Goal: Navigation & Orientation: Find specific page/section

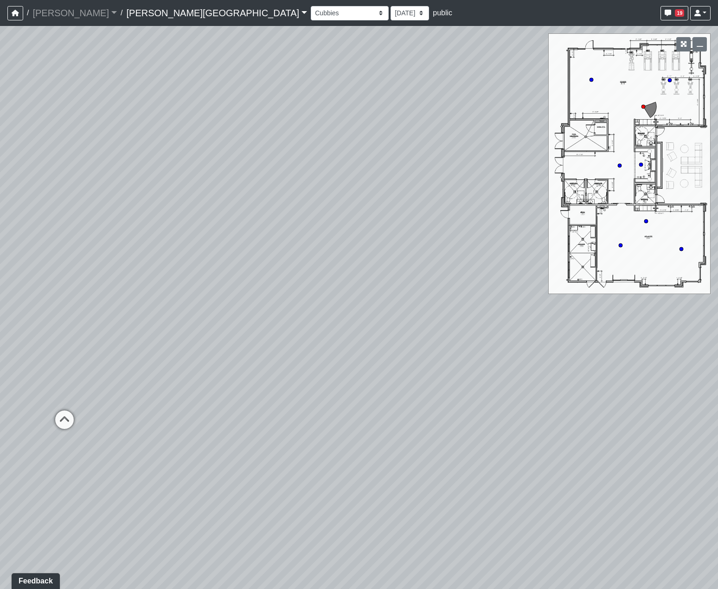
drag, startPoint x: 373, startPoint y: 279, endPoint x: 269, endPoint y: 230, distance: 115.0
click at [279, 235] on div "Loading... Hallway - Hallway 2 Loading... Entry Loading... Steps Loading... Bar…" at bounding box center [359, 307] width 718 height 563
drag, startPoint x: 432, startPoint y: 257, endPoint x: 244, endPoint y: 201, distance: 196.6
click at [266, 205] on div "Loading... Hallway - Hallway 2 Loading... Entry Loading... Steps Loading... Bar…" at bounding box center [359, 307] width 718 height 563
drag, startPoint x: 318, startPoint y: 219, endPoint x: 192, endPoint y: 208, distance: 126.3
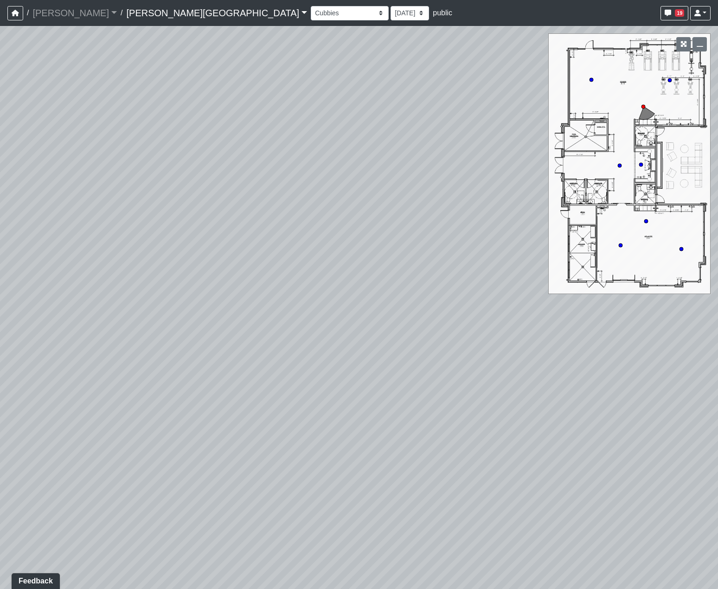
click at [200, 207] on div "Loading... Hallway - Hallway 2 Loading... Entry Loading... Steps Loading... Bar…" at bounding box center [359, 307] width 718 height 563
drag, startPoint x: 441, startPoint y: 189, endPoint x: 425, endPoint y: 168, distance: 26.8
click at [421, 173] on div "Loading... Hallway - Hallway 2 Loading... Entry Loading... Steps Loading... Bar…" at bounding box center [359, 307] width 718 height 563
drag, startPoint x: 439, startPoint y: 345, endPoint x: 235, endPoint y: 346, distance: 203.3
click at [247, 258] on div "Loading... Hallway - Hallway 2 Loading... Entry Loading... Steps Loading... Bar…" at bounding box center [359, 307] width 718 height 563
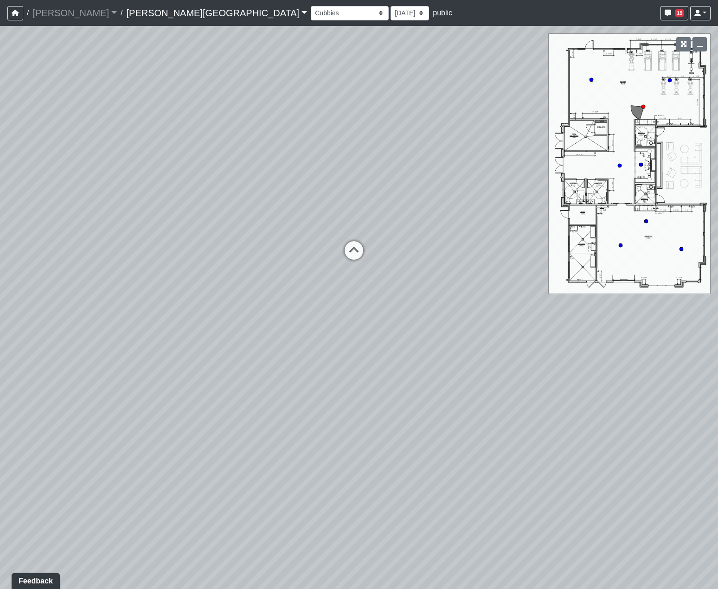
drag, startPoint x: 427, startPoint y: 306, endPoint x: 284, endPoint y: 459, distance: 209.5
click at [293, 258] on div "Loading... Hallway - Hallway 2 Loading... Entry Loading... Steps Loading... Bar…" at bounding box center [359, 307] width 718 height 563
drag, startPoint x: 391, startPoint y: 415, endPoint x: 225, endPoint y: 321, distance: 190.8
click at [264, 258] on div "Loading... Hallway - Hallway 2 Loading... Entry Loading... Steps Loading... Bar…" at bounding box center [359, 307] width 718 height 563
drag, startPoint x: 370, startPoint y: 372, endPoint x: 272, endPoint y: 341, distance: 102.2
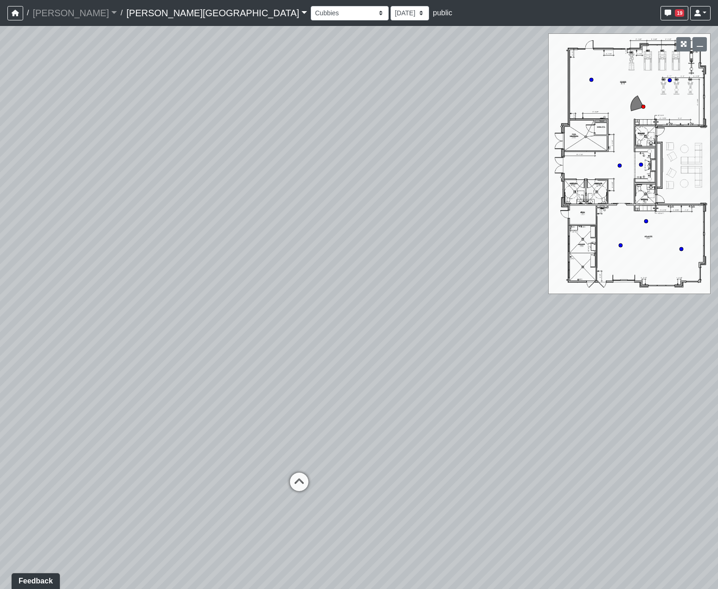
click at [278, 258] on div "Loading... Hallway - Hallway 2 Loading... Entry Loading... Steps Loading... Bar…" at bounding box center [359, 307] width 718 height 563
drag, startPoint x: 502, startPoint y: 424, endPoint x: 436, endPoint y: 474, distance: 82.4
click at [438, 258] on div "Loading... Hallway - Hallway 2 Loading... Entry Loading... Steps Loading... Bar…" at bounding box center [359, 307] width 718 height 563
drag, startPoint x: 462, startPoint y: 471, endPoint x: 390, endPoint y: 472, distance: 72.0
click at [394, 258] on div "Loading... Hallway - Hallway 2 Loading... Entry Loading... Steps Loading... Bar…" at bounding box center [359, 307] width 718 height 563
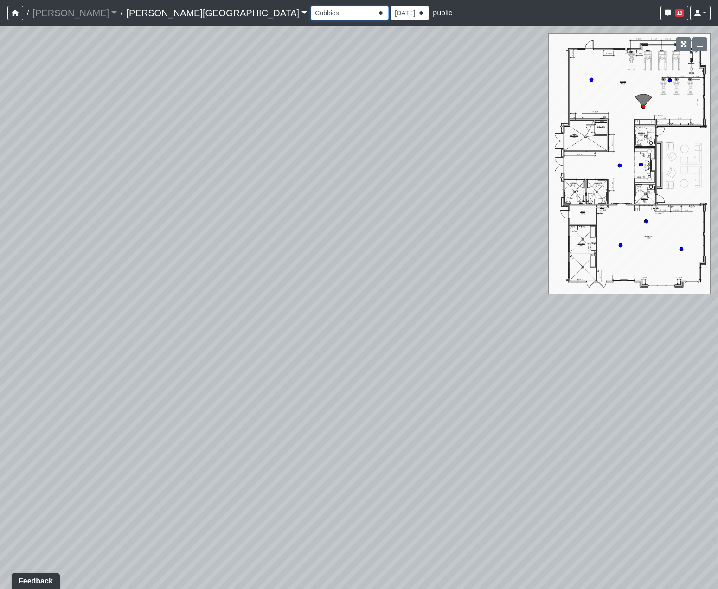
click at [311, 14] on select "Booths 1 Booths 2 Entry Lounge 1 Lounge 2 Lounge 3 Windows Bar Entrance Lounge …" at bounding box center [350, 13] width 78 height 14
click at [311, 6] on select "Booths 1 Booths 2 Entry Lounge 1 Lounge 2 Lounge 3 Windows Bar Entrance Lounge …" at bounding box center [350, 13] width 78 height 14
click at [311, 19] on select "Booths 1 Booths 2 Entry Lounge 1 Lounge 2 Lounge 3 Windows Bar Entrance Lounge …" at bounding box center [350, 13] width 78 height 14
click at [311, 14] on select "Booths 1 Booths 2 Entry Lounge 1 Lounge 2 Lounge 3 Windows Bar Entrance Lounge …" at bounding box center [350, 13] width 78 height 14
click at [311, 6] on select "Booths 1 Booths 2 Entry Lounge 1 Lounge 2 Lounge 3 Windows Bar Entrance Lounge …" at bounding box center [350, 13] width 78 height 14
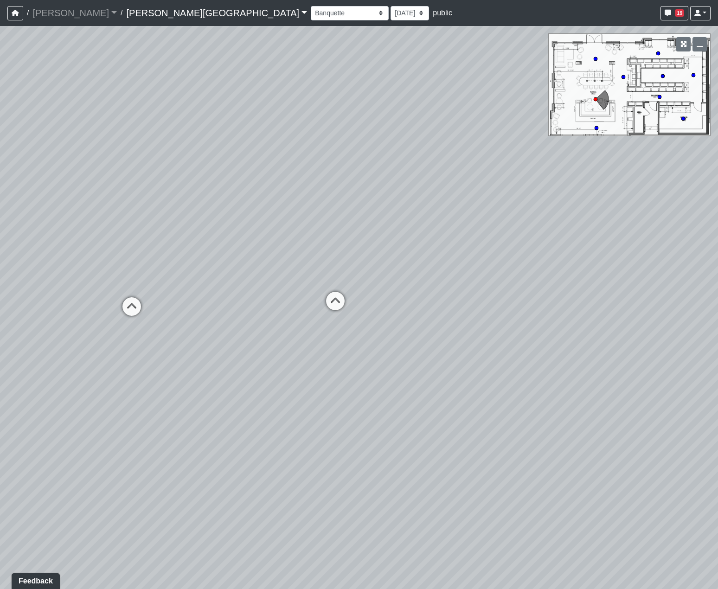
drag, startPoint x: 286, startPoint y: 239, endPoint x: 206, endPoint y: 180, distance: 99.0
click at [206, 180] on div "Loading... Hallway - Hallway 2 Loading... Entry Loading... Steps Loading... Bar…" at bounding box center [359, 307] width 718 height 563
drag, startPoint x: 253, startPoint y: 232, endPoint x: 149, endPoint y: 176, distance: 117.9
click at [182, 191] on div "Loading... Hallway - Hallway 2 Loading... Entry Loading... Steps Loading... Bar…" at bounding box center [359, 307] width 718 height 563
drag, startPoint x: 230, startPoint y: 194, endPoint x: 134, endPoint y: 156, distance: 103.9
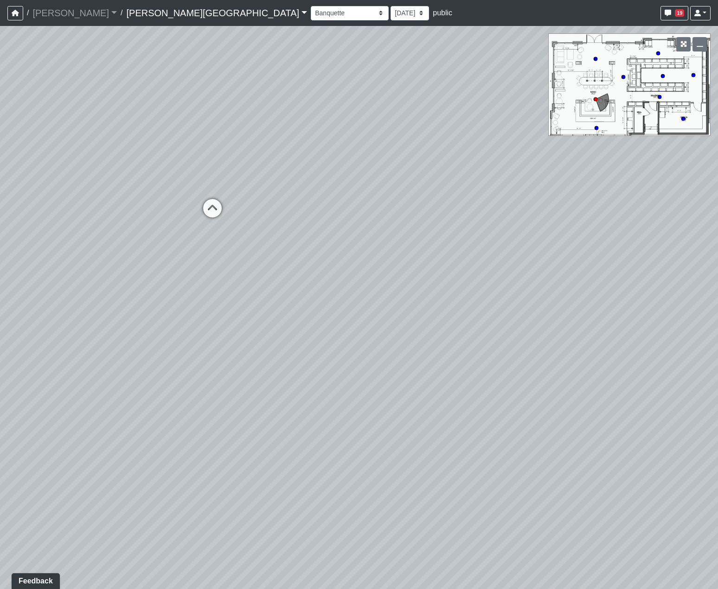
click at [154, 165] on div "Loading... Hallway - Hallway 2 Loading... Entry Loading... Steps Loading... Bar…" at bounding box center [359, 307] width 718 height 563
drag, startPoint x: 156, startPoint y: 163, endPoint x: 303, endPoint y: 270, distance: 181.4
click at [275, 242] on div "Loading... Hallway - Hallway 2 Loading... Entry Loading... Steps Loading... Bar…" at bounding box center [359, 307] width 718 height 563
drag, startPoint x: 237, startPoint y: 221, endPoint x: 406, endPoint y: 278, distance: 178.3
click at [353, 243] on div "Loading... Hallway - Hallway 2 Loading... Entry Loading... Steps Loading... Bar…" at bounding box center [359, 307] width 718 height 563
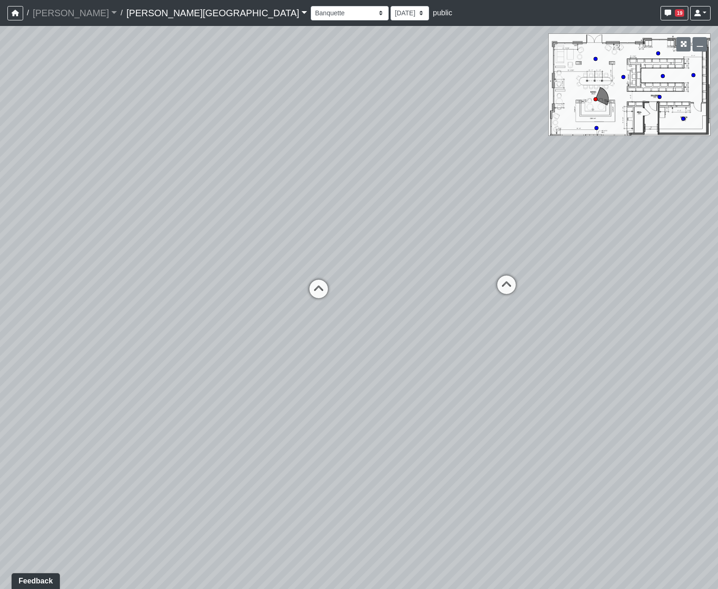
drag, startPoint x: 286, startPoint y: 265, endPoint x: 533, endPoint y: 304, distance: 249.8
click at [564, 258] on div "Loading... Hallway - Hallway 2 Loading... Entry Loading... Steps Loading... Bar…" at bounding box center [359, 307] width 718 height 563
drag, startPoint x: 440, startPoint y: 304, endPoint x: 317, endPoint y: 279, distance: 124.5
click at [326, 258] on div "Loading... Hallway - Hallway 2 Loading... Entry Loading... Steps Loading... Bar…" at bounding box center [359, 307] width 718 height 563
drag, startPoint x: 416, startPoint y: 309, endPoint x: 263, endPoint y: 297, distance: 154.1
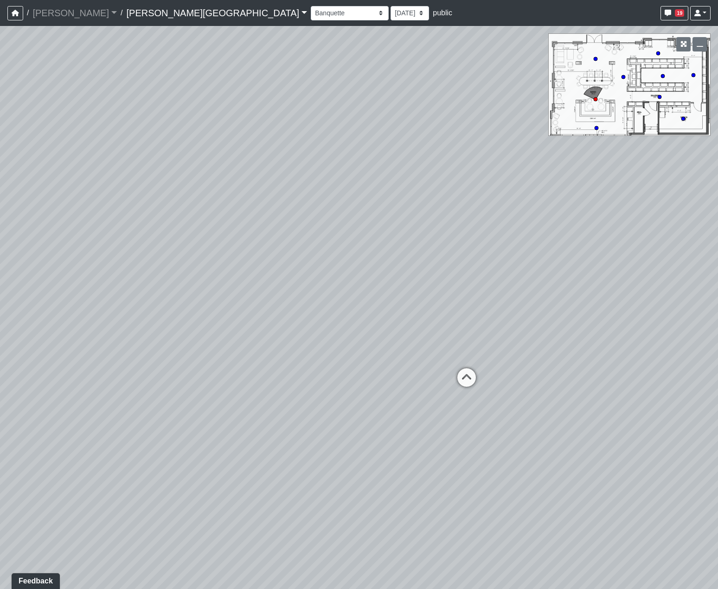
click at [279, 258] on div "Loading... Hallway - Hallway 2 Loading... Entry Loading... Steps Loading... Bar…" at bounding box center [359, 307] width 718 height 563
drag, startPoint x: 372, startPoint y: 303, endPoint x: 367, endPoint y: 310, distance: 9.0
click at [376, 258] on div "Loading... Hallway - Hallway 2 Loading... Entry Loading... Steps Loading... Bar…" at bounding box center [359, 307] width 718 height 563
click at [692, 76] on circle at bounding box center [694, 75] width 4 height 4
drag, startPoint x: 285, startPoint y: 358, endPoint x: 479, endPoint y: 366, distance: 194.2
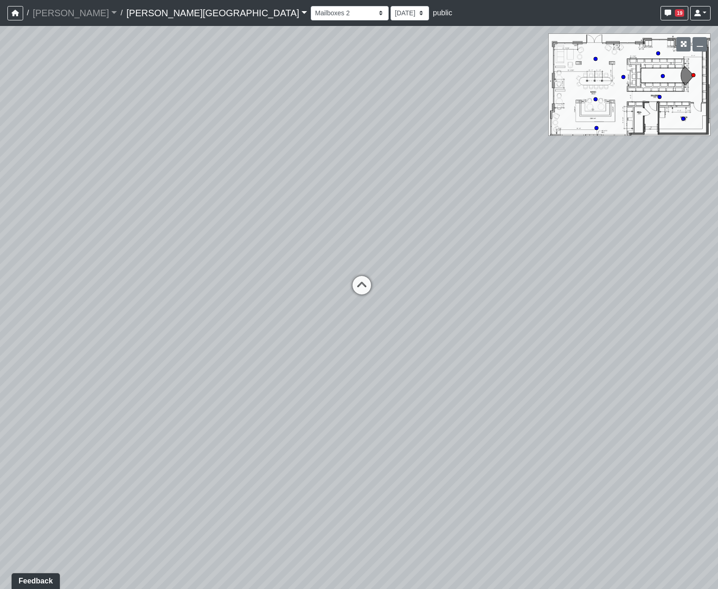
click at [412, 258] on div "Loading... Hallway - Hallway 2 Loading... Entry Loading... Steps Loading... Bar…" at bounding box center [359, 307] width 718 height 563
drag, startPoint x: 461, startPoint y: 378, endPoint x: 482, endPoint y: 380, distance: 21.4
click at [482, 258] on div "Loading... Hallway - Hallway 2 Loading... Entry Loading... Steps Loading... Bar…" at bounding box center [359, 307] width 718 height 563
drag, startPoint x: 356, startPoint y: 234, endPoint x: 234, endPoint y: 213, distance: 123.8
click at [233, 215] on div "Loading... Hallway - Hallway 2 Loading... Entry Loading... Steps Loading... Bar…" at bounding box center [359, 307] width 718 height 563
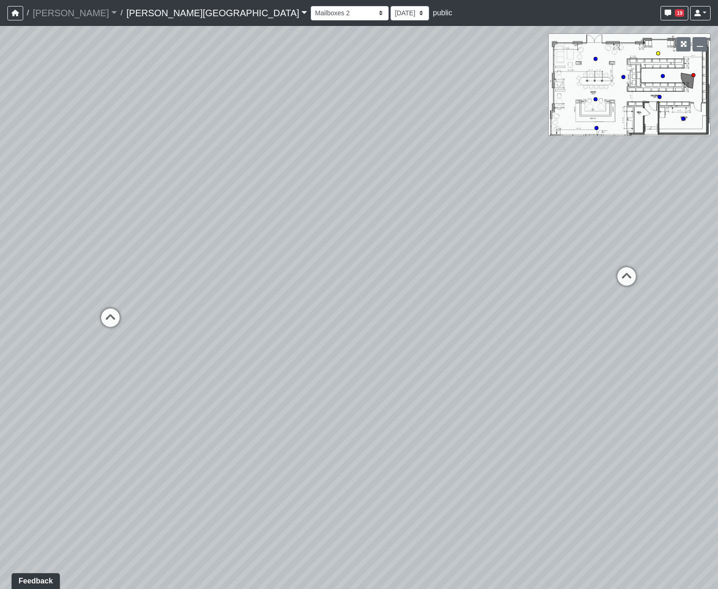
click at [660, 54] on circle at bounding box center [659, 54] width 4 height 4
drag, startPoint x: 324, startPoint y: 195, endPoint x: 98, endPoint y: 154, distance: 230.3
click at [204, 162] on div "Loading... Hallway - Hallway 2 Loading... Entry Loading... Steps Loading... Bar…" at bounding box center [359, 307] width 718 height 563
drag, startPoint x: 308, startPoint y: 224, endPoint x: 240, endPoint y: 272, distance: 83.2
click at [272, 258] on div "Loading... Hallway - Hallway 2 Loading... Entry Loading... Steps Loading... Bar…" at bounding box center [359, 307] width 718 height 563
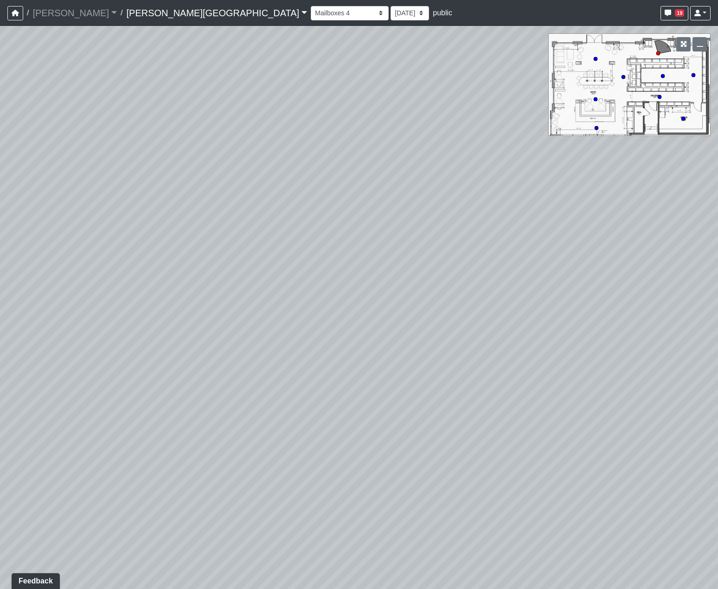
drag, startPoint x: 401, startPoint y: 226, endPoint x: 308, endPoint y: 321, distance: 132.3
click at [310, 258] on div "Loading... Hallway - Hallway 2 Loading... Entry Loading... Steps Loading... Bar…" at bounding box center [359, 307] width 718 height 563
drag, startPoint x: 313, startPoint y: 313, endPoint x: 397, endPoint y: 240, distance: 111.5
click at [390, 247] on div "Loading... Hallway - Hallway 2 Loading... Entry Loading... Steps Loading... Bar…" at bounding box center [359, 307] width 718 height 563
drag, startPoint x: 314, startPoint y: 298, endPoint x: 303, endPoint y: 304, distance: 12.9
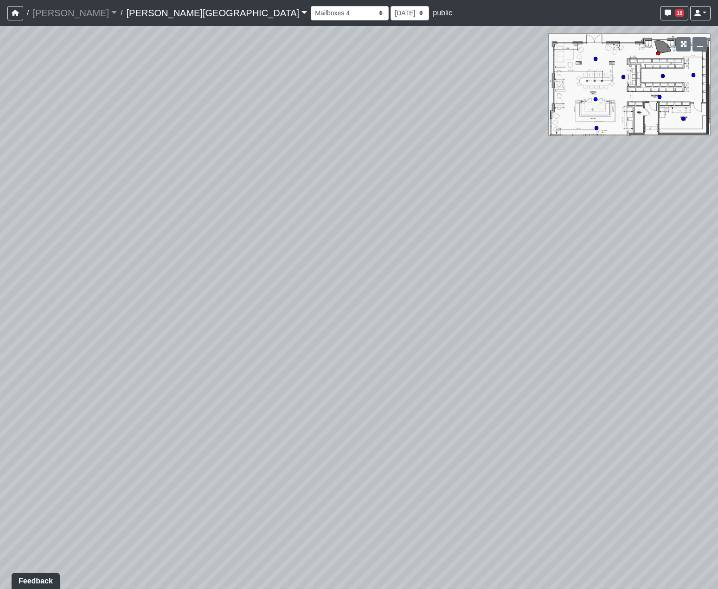
click at [303, 258] on div "Loading... Hallway - Hallway 2 Loading... Entry Loading... Steps Loading... Bar…" at bounding box center [359, 307] width 718 height 563
drag, startPoint x: 359, startPoint y: 275, endPoint x: 345, endPoint y: 358, distance: 83.7
click at [336, 258] on div "Loading... Hallway - Hallway 2 Loading... Entry Loading... Steps Loading... Bar…" at bounding box center [359, 307] width 718 height 563
drag, startPoint x: 351, startPoint y: 334, endPoint x: 215, endPoint y: 351, distance: 137.5
click at [221, 258] on div "Loading... Hallway - Hallway 2 Loading... Entry Loading... Steps Loading... Bar…" at bounding box center [359, 307] width 718 height 563
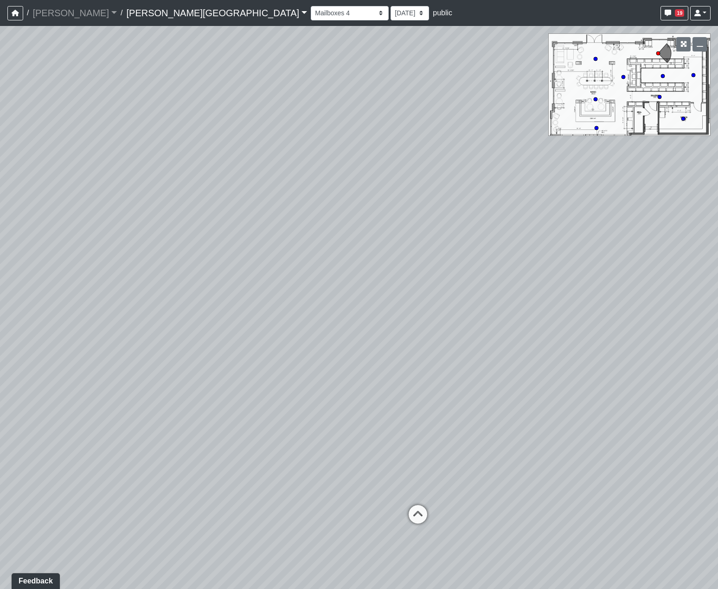
drag, startPoint x: 271, startPoint y: 320, endPoint x: 137, endPoint y: 318, distance: 133.2
click at [124, 258] on div "Loading... Hallway - Hallway 2 Loading... Entry Loading... Steps Loading... Bar…" at bounding box center [359, 307] width 718 height 563
drag, startPoint x: 278, startPoint y: 329, endPoint x: 297, endPoint y: 278, distance: 53.8
click at [274, 258] on div "Loading... Hallway - Hallway 2 Loading... Entry Loading... Steps Loading... Bar…" at bounding box center [359, 307] width 718 height 563
drag, startPoint x: 313, startPoint y: 292, endPoint x: 335, endPoint y: 315, distance: 31.8
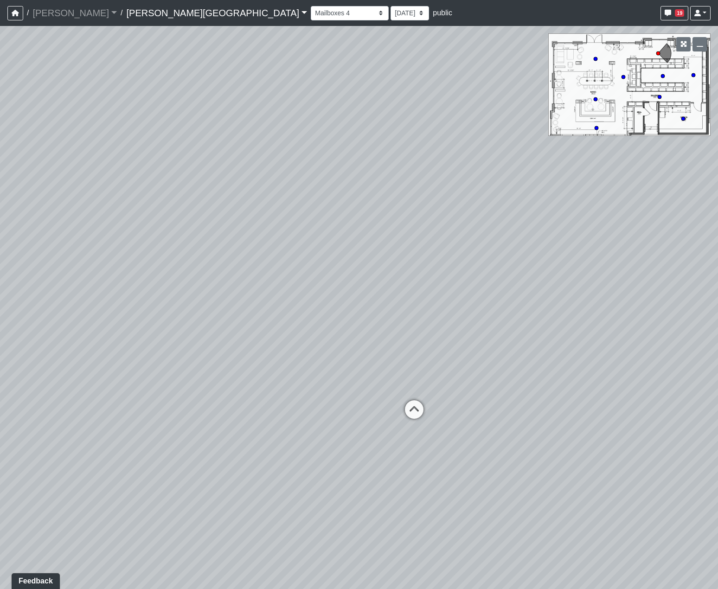
click at [356, 258] on div "Loading... Hallway - Hallway 2 Loading... Entry Loading... Steps Loading... Bar…" at bounding box center [359, 307] width 718 height 563
drag, startPoint x: 382, startPoint y: 295, endPoint x: 187, endPoint y: 281, distance: 195.4
click at [237, 258] on div "Loading... Hallway - Hallway 2 Loading... Entry Loading... Steps Loading... Bar…" at bounding box center [359, 307] width 718 height 563
drag, startPoint x: 269, startPoint y: 241, endPoint x: 383, endPoint y: 164, distance: 137.7
click at [344, 187] on div "Loading... Hallway - Hallway 2 Loading... Entry Loading... Steps Loading... Bar…" at bounding box center [359, 307] width 718 height 563
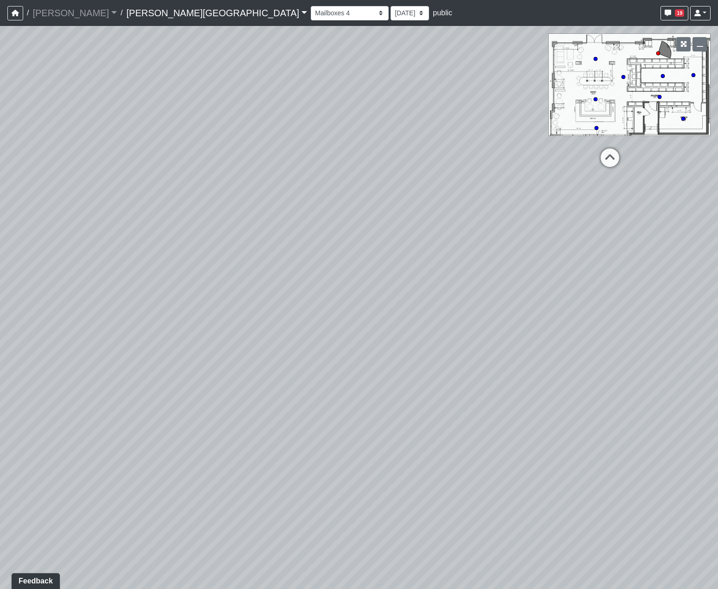
drag, startPoint x: 340, startPoint y: 233, endPoint x: 257, endPoint y: 293, distance: 102.4
click at [265, 258] on div "Loading... Hallway - Hallway 2 Loading... Entry Loading... Steps Loading... Bar…" at bounding box center [359, 307] width 718 height 563
click at [660, 100] on div "Loading... Hallway - Hallway 2 Loading... Entry Loading... Steps Loading... Bar…" at bounding box center [359, 307] width 718 height 563
click at [661, 96] on circle at bounding box center [660, 97] width 4 height 4
drag, startPoint x: 484, startPoint y: 252, endPoint x: 536, endPoint y: 251, distance: 52.0
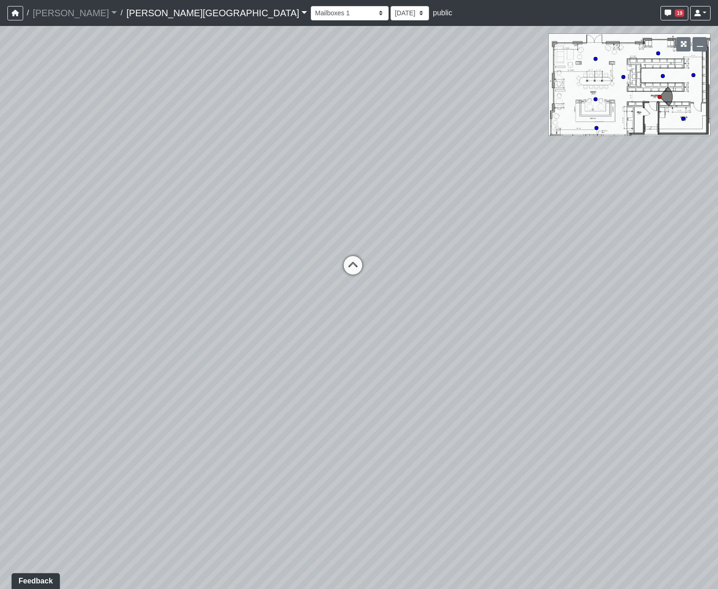
click at [530, 251] on div "Loading... Hallway - Hallway 2 Loading... Entry Loading... Steps Loading... Bar…" at bounding box center [359, 307] width 718 height 563
drag, startPoint x: 513, startPoint y: 289, endPoint x: 640, endPoint y: 292, distance: 127.2
click at [601, 258] on div "Loading... Hallway - Hallway 2 Loading... Entry Loading... Steps Loading... Bar…" at bounding box center [359, 307] width 718 height 563
drag, startPoint x: 479, startPoint y: 370, endPoint x: 471, endPoint y: 382, distance: 14.0
click at [471, 258] on div "Loading... Hallway - Hallway 2 Loading... Entry Loading... Steps Loading... Bar…" at bounding box center [359, 307] width 718 height 563
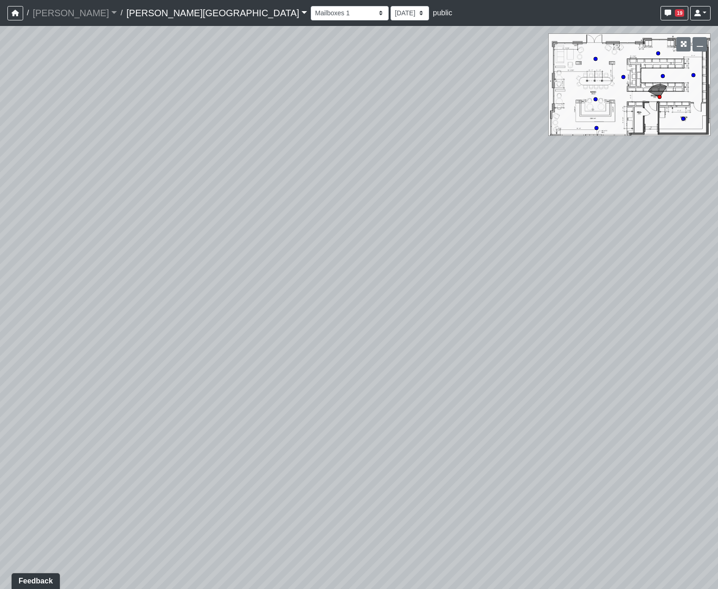
drag, startPoint x: 457, startPoint y: 357, endPoint x: 633, endPoint y: 346, distance: 176.7
click at [617, 258] on div "Loading... Hallway - Hallway 2 Loading... Entry Loading... Steps Loading... Bar…" at bounding box center [359, 307] width 718 height 563
drag, startPoint x: 510, startPoint y: 341, endPoint x: 288, endPoint y: 296, distance: 226.3
click at [323, 258] on div "Loading... Hallway - Hallway 2 Loading... Entry Loading... Steps Loading... Bar…" at bounding box center [359, 307] width 718 height 563
drag, startPoint x: 549, startPoint y: 299, endPoint x: 688, endPoint y: 309, distance: 140.0
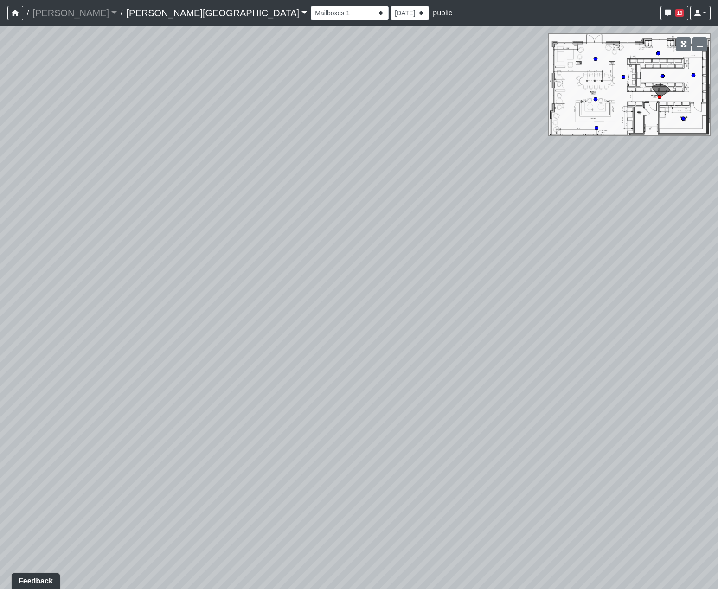
click at [608, 258] on div "Loading... Hallway - Hallway 2 Loading... Entry Loading... Steps Loading... Bar…" at bounding box center [359, 307] width 718 height 563
drag, startPoint x: 524, startPoint y: 311, endPoint x: 529, endPoint y: 310, distance: 5.1
click at [526, 258] on div "Loading... Hallway - Hallway 2 Loading... Entry Loading... Steps Loading... Bar…" at bounding box center [359, 307] width 718 height 563
click at [623, 78] on circle at bounding box center [624, 77] width 4 height 4
click at [406, 258] on div "Loading... Hallway - Hallway 2 Loading... Entry Loading... Steps Loading... Bar…" at bounding box center [359, 307] width 718 height 563
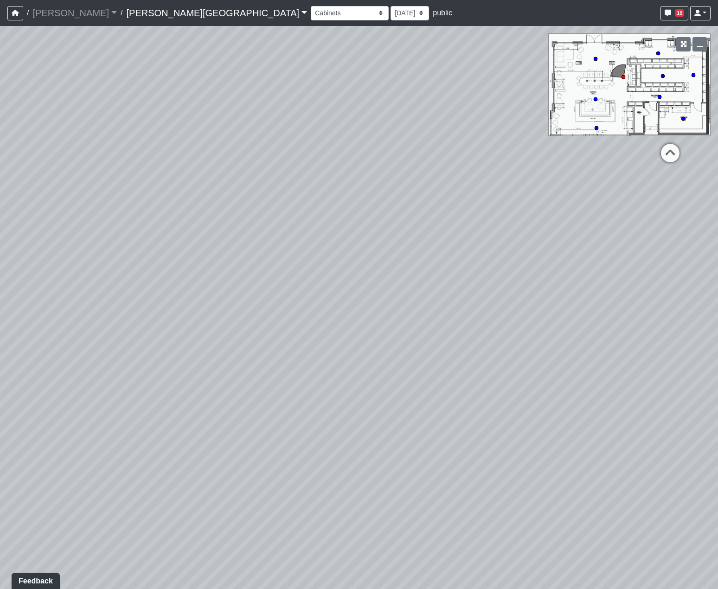
drag, startPoint x: 398, startPoint y: 242, endPoint x: 2, endPoint y: 166, distance: 403.1
click at [159, 184] on div "Loading... Hallway - Hallway 2 Loading... Entry Loading... Steps Loading... Bar…" at bounding box center [359, 307] width 718 height 563
drag, startPoint x: 389, startPoint y: 212, endPoint x: 211, endPoint y: 242, distance: 180.8
click at [233, 231] on div "Loading... Hallway - Hallway 2 Loading... Entry Loading... Steps Loading... Bar…" at bounding box center [359, 307] width 718 height 563
drag, startPoint x: 305, startPoint y: 204, endPoint x: 316, endPoint y: 308, distance: 104.5
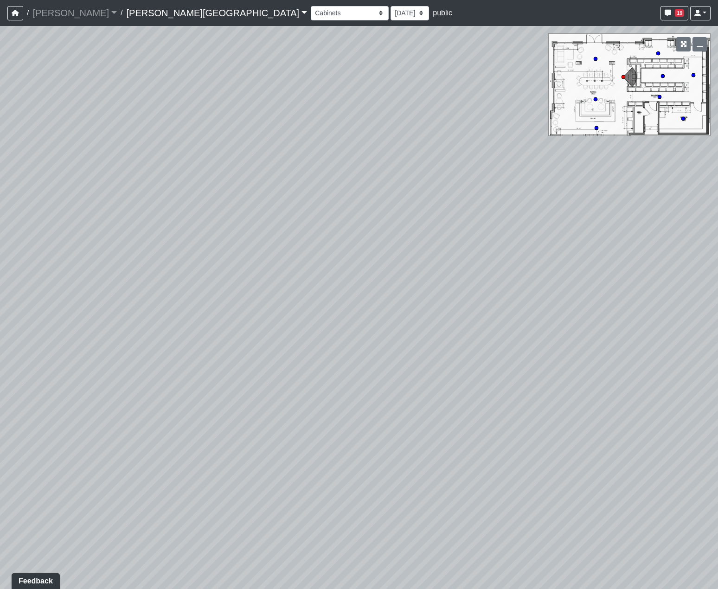
click at [314, 258] on div "Loading... Hallway - Hallway 2 Loading... Entry Loading... Steps Loading... Bar…" at bounding box center [359, 307] width 718 height 563
drag, startPoint x: 346, startPoint y: 299, endPoint x: 411, endPoint y: 145, distance: 167.7
click at [408, 159] on div "Loading... Hallway - Hallway 2 Loading... Entry Loading... Steps Loading... Bar…" at bounding box center [359, 307] width 718 height 563
drag, startPoint x: 348, startPoint y: 367, endPoint x: 264, endPoint y: 587, distance: 235.3
click at [276, 258] on div "Loading... Hallway - Hallway 2 Loading... Entry Loading... Steps Loading... Bar…" at bounding box center [359, 307] width 718 height 563
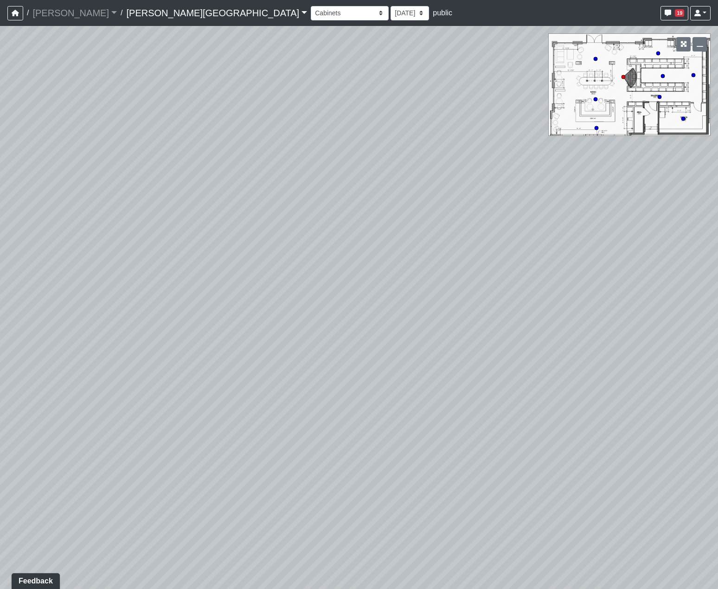
drag, startPoint x: 318, startPoint y: 492, endPoint x: 550, endPoint y: 338, distance: 279.2
click at [422, 258] on div "Loading... Hallway - Hallway 2 Loading... Entry Loading... Steps Loading... Bar…" at bounding box center [359, 307] width 718 height 563
click at [695, 75] on circle at bounding box center [694, 75] width 4 height 4
click at [685, 118] on circle at bounding box center [684, 119] width 4 height 4
drag, startPoint x: 248, startPoint y: 344, endPoint x: 321, endPoint y: 337, distance: 73.2
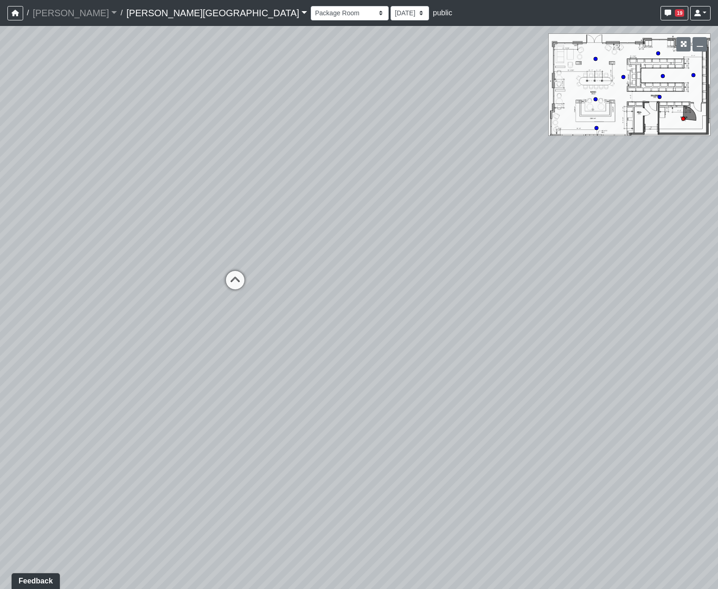
click at [321, 258] on div "Loading... Hallway - Hallway 2 Loading... Entry Loading... Steps Loading... Bar…" at bounding box center [359, 307] width 718 height 563
drag, startPoint x: 381, startPoint y: 327, endPoint x: 2, endPoint y: 296, distance: 379.5
click at [13, 258] on div "Loading... Hallway - Hallway 2 Loading... Entry Loading... Steps Loading... Bar…" at bounding box center [359, 307] width 718 height 563
drag, startPoint x: 233, startPoint y: 304, endPoint x: 12, endPoint y: 357, distance: 227.5
click at [2, 258] on div "Loading... Hallway - Hallway 2 Loading... Entry Loading... Steps Loading... Bar…" at bounding box center [359, 307] width 718 height 563
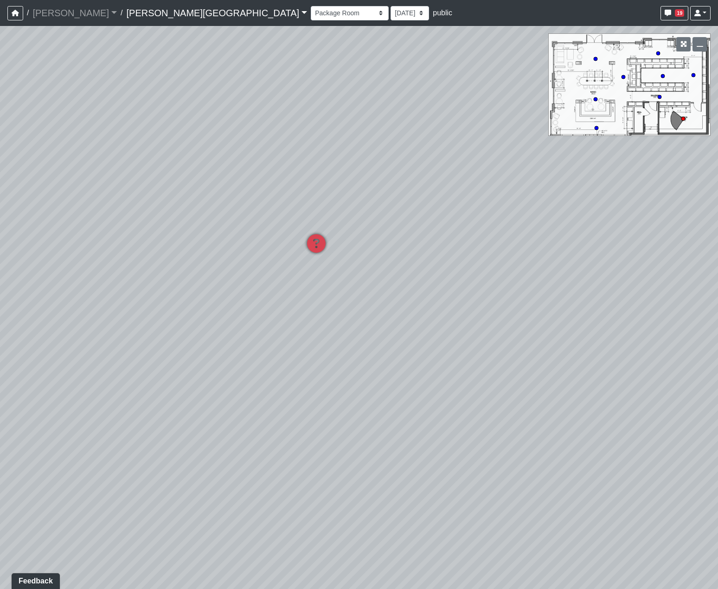
drag
click at [258, 258] on div "Loading... Hallway - Hallway 2 Loading... Entry Loading... Steps Loading... Bar…" at bounding box center [359, 307] width 718 height 563
click at [35, 258] on div "Loading... Hallway - Hallway 2 Loading... Entry Loading... Steps Loading... Bar…" at bounding box center [359, 307] width 718 height 563
click at [411, 235] on div "Loading... Hallway - Hallway 2 Loading... Entry Loading... Steps Loading... Bar…" at bounding box center [359, 307] width 718 height 563
click at [438, 258] on div "Loading... Hallway - Hallway 2 Loading... Entry Loading... Steps Loading... Bar…" at bounding box center [359, 307] width 718 height 563
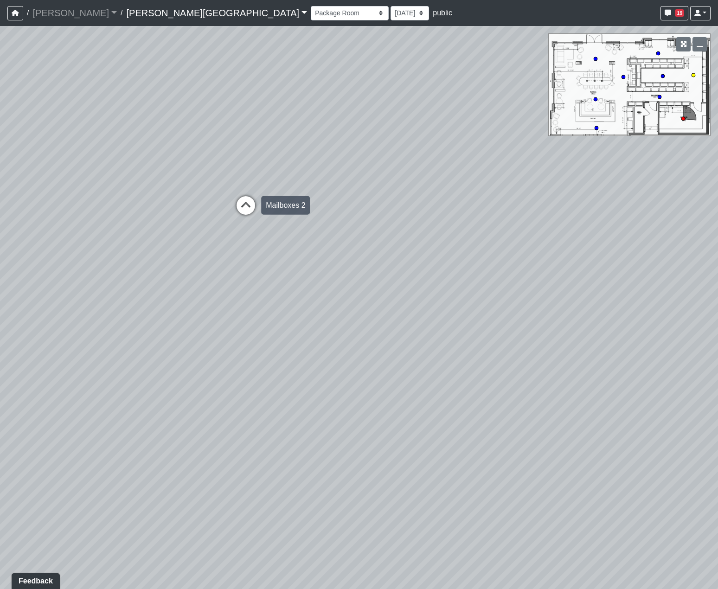
click at [247, 205] on icon at bounding box center [246, 210] width 28 height 28
click at [401, 233] on div "Loading... Hallway - Hallway 2 Loading... Entry Loading... Steps Loading... Bar…" at bounding box center [359, 307] width 718 height 563
click at [418, 258] on div "Loading... Hallway - Hallway 2 Loading... Entry Loading... Steps Loading... Bar…" at bounding box center [359, 307] width 718 height 563
click at [405, 258] on icon at bounding box center [411, 314] width 28 height 28
click at [367, 258] on div "Loading... Hallway - Hallway 2 Loading... Entry Loading... Steps Loading... Bar…" at bounding box center [359, 307] width 718 height 563
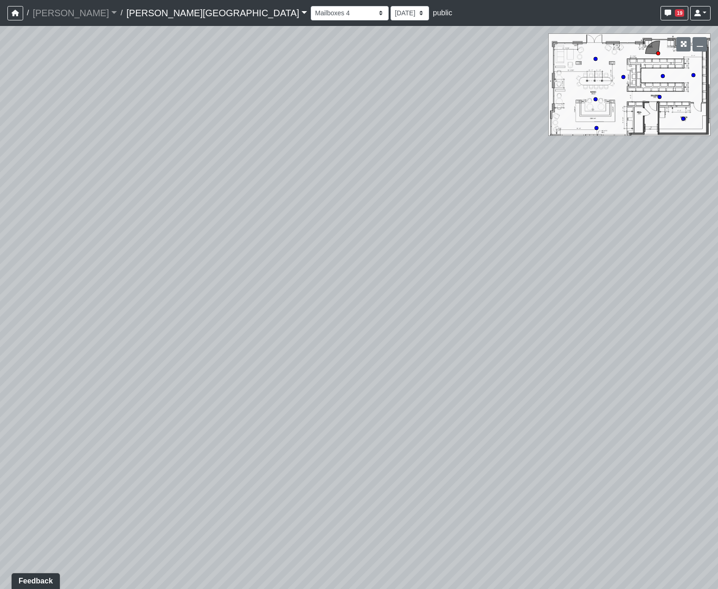
click at [362, 258] on div "Loading... Hallway - Hallway 2 Loading... Entry Loading... Steps Loading... Bar…" at bounding box center [359, 307] width 718 height 563
click at [184, 258] on div "Loading... Hallway - Hallway 2 Loading... Entry Loading... Steps Loading... Bar…" at bounding box center [359, 307] width 718 height 563
click at [273, 258] on div "Loading... Hallway - Hallway 2 Loading... Entry Loading... Steps Loading... Bar…" at bounding box center [359, 307] width 718 height 563
click at [323, 258] on div "Loading... Hallway - Hallway 2 Loading... Entry Loading... Steps Loading... Bar…" at bounding box center [359, 307] width 718 height 563
drag, startPoint x: 274, startPoint y: 272, endPoint x: 110, endPoint y: 294, distance: 165.7
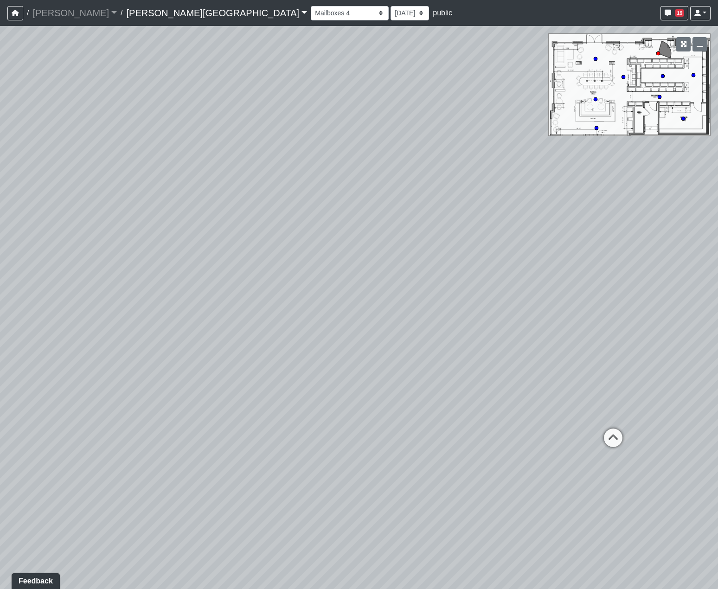
click at [168, 258] on div "Loading... Hallway - Hallway 2 Loading... Entry Loading... Steps Loading... Bar…" at bounding box center [359, 307] width 718 height 563
drag, startPoint x: 208, startPoint y: 343, endPoint x: 209, endPoint y: 348, distance: 5.2
click at [208, 258] on div "Loading... Hallway - Hallway 2 Loading... Entry Loading... Steps Loading... Bar…" at bounding box center [359, 307] width 718 height 563
drag, startPoint x: 241, startPoint y: 311, endPoint x: 109, endPoint y: 397, distance: 157.4
click at [99, 258] on div "Loading... Hallway - Hallway 2 Loading... Entry Loading... Steps Loading... Bar…" at bounding box center [359, 307] width 718 height 563
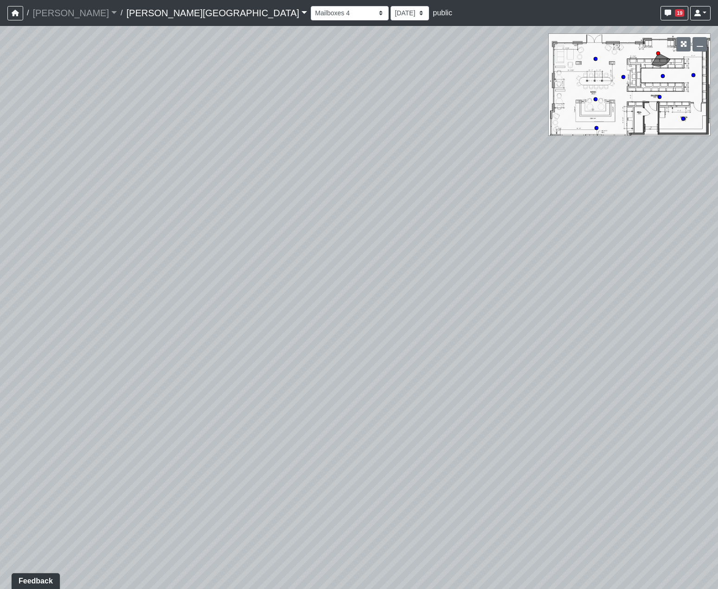
drag, startPoint x: 317, startPoint y: 352, endPoint x: 284, endPoint y: 384, distance: 46.0
click at [284, 258] on div "Loading... Hallway - Hallway 2 Loading... Entry Loading... Steps Loading... Bar…" at bounding box center [359, 307] width 718 height 563
drag, startPoint x: 355, startPoint y: 342, endPoint x: 326, endPoint y: 377, distance: 45.2
click at [326, 258] on div "Loading... Hallway - Hallway 2 Loading... Entry Loading... Steps Loading... Bar…" at bounding box center [359, 307] width 718 height 563
drag, startPoint x: 348, startPoint y: 346, endPoint x: 364, endPoint y: 409, distance: 65.2
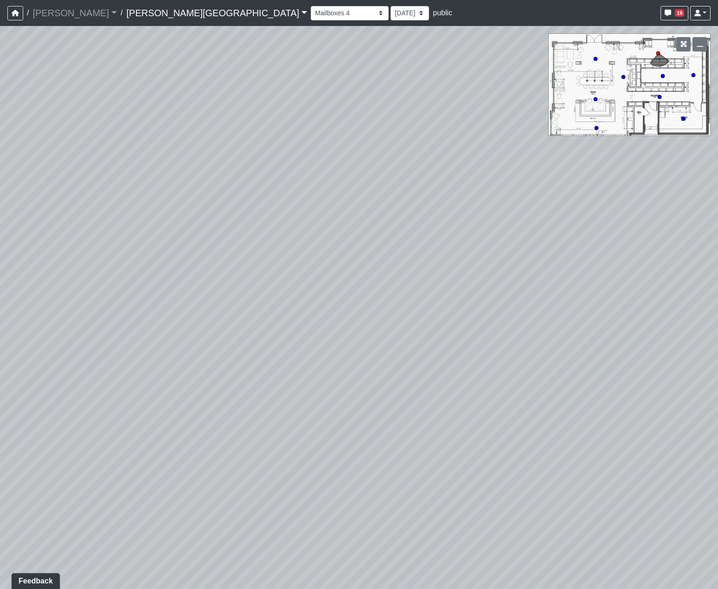
drag, startPoint x: 363, startPoint y: 364, endPoint x: 356, endPoint y: 256, distance: 108.9
click at [356, 256] on div "Loading... Hallway - Hallway 2 Loading... Entry Loading... Steps Loading... Bar…" at bounding box center [359, 307] width 718 height 563
drag, startPoint x: 378, startPoint y: 267, endPoint x: 266, endPoint y: 265, distance: 111.4
click at [299, 252] on div "Loading... Hallway - Hallway 2 Loading... Entry Loading... Steps Loading... Bar…" at bounding box center [359, 307] width 718 height 563
drag, startPoint x: 291, startPoint y: 252, endPoint x: 479, endPoint y: 270, distance: 188.8
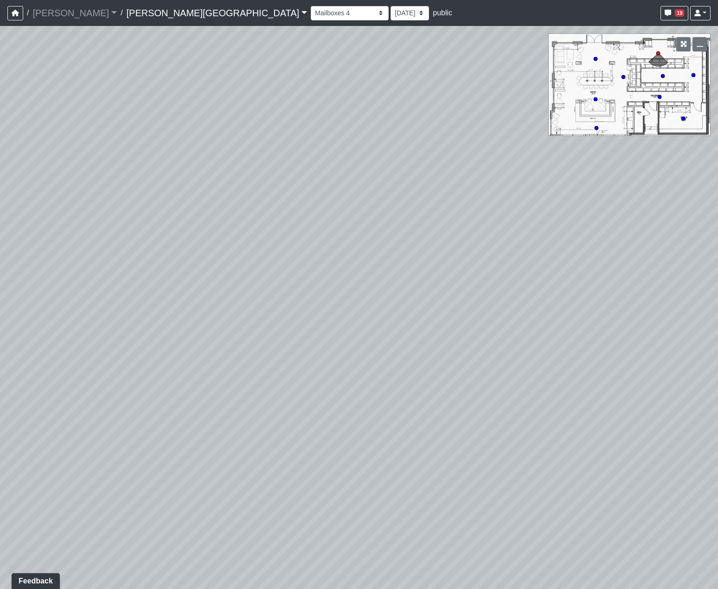
click at [421, 251] on div "Loading... Hallway - Hallway 2 Loading... Entry Loading... Steps Loading... Bar…" at bounding box center [359, 307] width 718 height 563
drag, startPoint x: 401, startPoint y: 262, endPoint x: 414, endPoint y: 273, distance: 17.8
click at [424, 258] on div "Loading... Hallway - Hallway 2 Loading... Entry Loading... Steps Loading... Bar…" at bounding box center [359, 307] width 718 height 563
drag, startPoint x: 374, startPoint y: 279, endPoint x: 370, endPoint y: 268, distance: 11.5
click at [370, 258] on div "Loading... Hallway - Hallway 2 Loading... Entry Loading... Steps Loading... Bar…" at bounding box center [359, 307] width 718 height 563
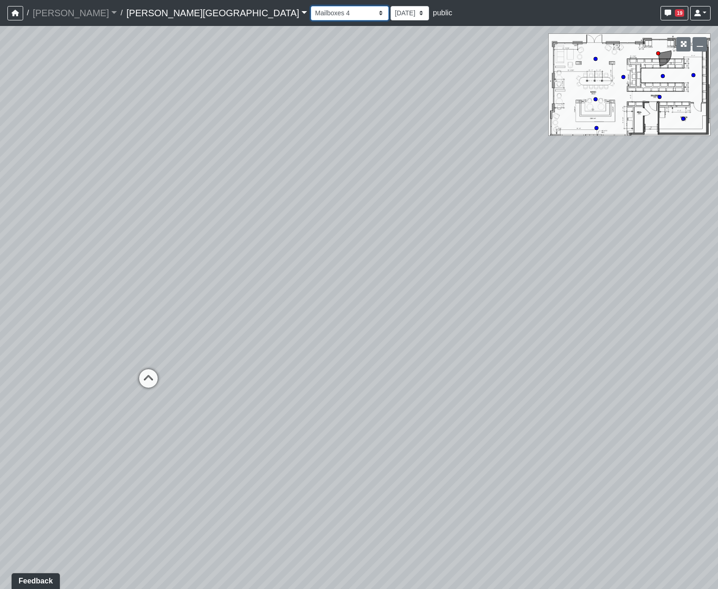
drag, startPoint x: 188, startPoint y: 7, endPoint x: 187, endPoint y: 16, distance: 8.9
click at [311, 7] on select "Booths 1 Booths 2 Entry Lounge 1 Lounge 2 Lounge 3 Windows Bar Entrance Lounge …" at bounding box center [350, 13] width 78 height 14
click at [311, 6] on select "Booths 1 Booths 2 Entry Lounge 1 Lounge 2 Lounge 3 Windows Bar Entrance Lounge …" at bounding box center [350, 13] width 78 height 14
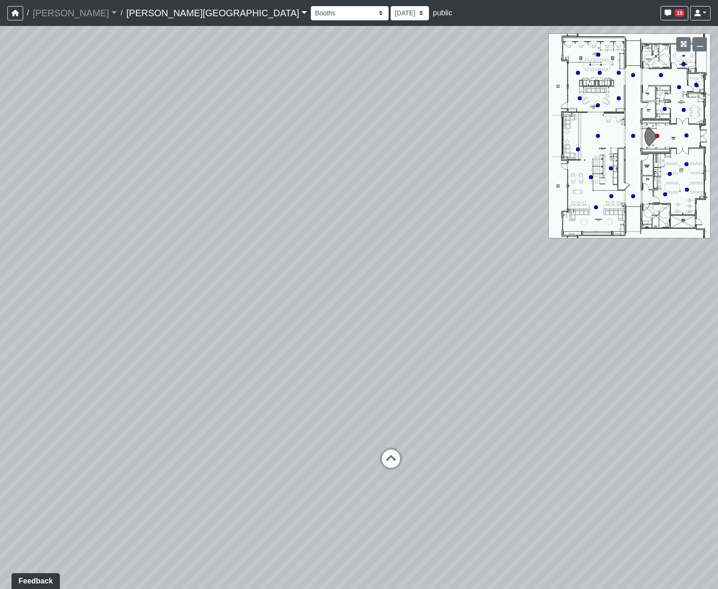
drag, startPoint x: 373, startPoint y: 267, endPoint x: 503, endPoint y: 230, distance: 135.3
click at [487, 237] on div "Loading... Hallway - Hallway 2 Loading... Entry Loading... Steps Loading... Bar…" at bounding box center [359, 307] width 718 height 563
drag, startPoint x: 329, startPoint y: 273, endPoint x: 417, endPoint y: 283, distance: 88.2
click at [409, 258] on div "Loading... Hallway - Hallway 2 Loading... Entry Loading... Steps Loading... Bar…" at bounding box center [359, 307] width 718 height 563
click at [609, 168] on icon at bounding box center [611, 168] width 5 height 5
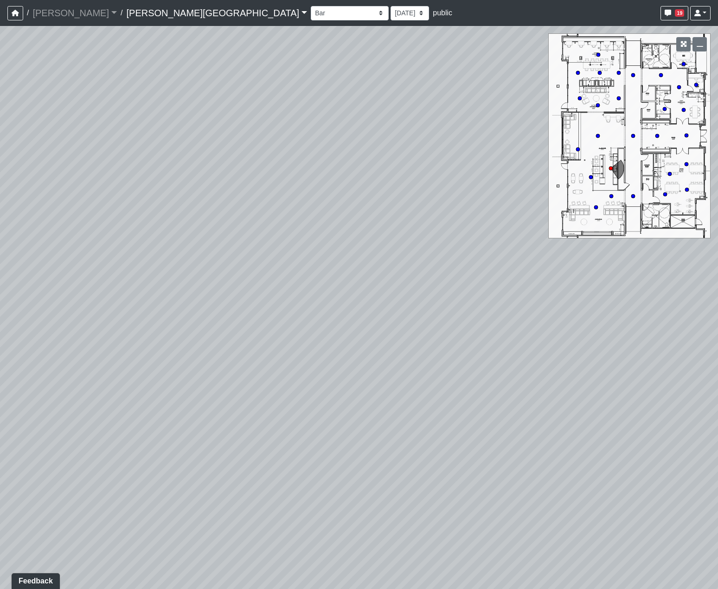
drag, startPoint x: 426, startPoint y: 207, endPoint x: 182, endPoint y: 194, distance: 244.5
click at [226, 189] on div "Loading... Hallway - Hallway 2 Loading... Entry Loading... Steps Loading... Bar…" at bounding box center [359, 307] width 718 height 563
drag, startPoint x: 256, startPoint y: 207, endPoint x: 79, endPoint y: 229, distance: 178.2
click at [128, 220] on div "Loading... Hallway - Hallway 2 Loading... Entry Loading... Steps Loading... Bar…" at bounding box center [359, 307] width 718 height 563
drag, startPoint x: 289, startPoint y: 188, endPoint x: 150, endPoint y: 230, distance: 144.5
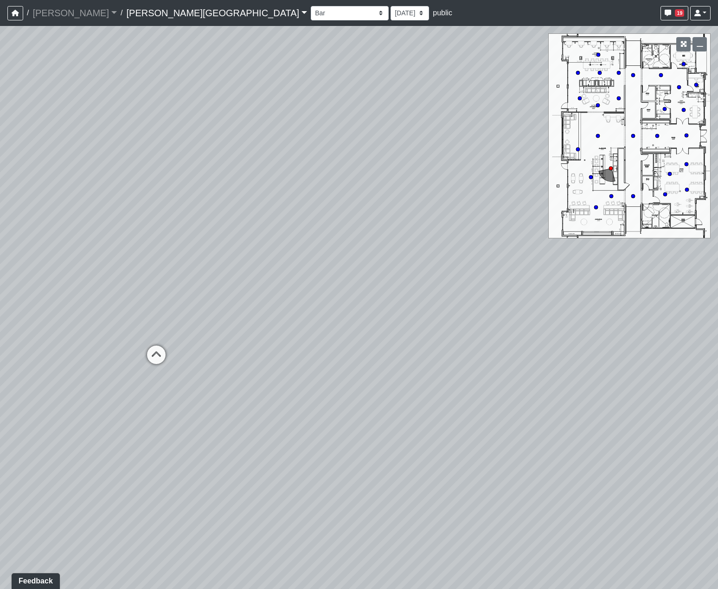
click at [201, 196] on div "Loading... Hallway - Hallway 2 Loading... Entry Loading... Steps Loading... Bar…" at bounding box center [359, 307] width 718 height 563
drag, startPoint x: 302, startPoint y: 211, endPoint x: 248, endPoint y: 260, distance: 73.3
click at [249, 246] on div "Loading... Hallway - Hallway 2 Loading... Entry Loading... Steps Loading... Bar…" at bounding box center [359, 307] width 718 height 563
click at [666, 109] on circle at bounding box center [665, 109] width 4 height 4
drag, startPoint x: 427, startPoint y: 303, endPoint x: 188, endPoint y: 264, distance: 241.7
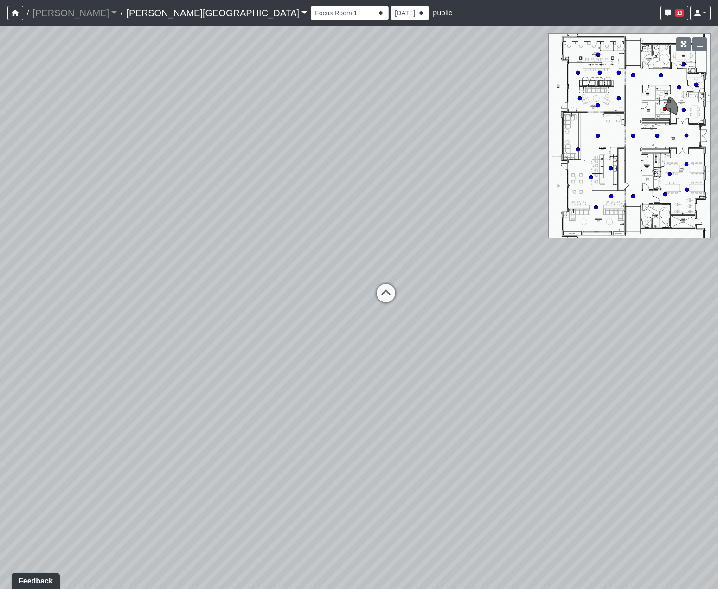
click at [255, 258] on div "Loading... Hallway - Hallway 2 Loading... Entry Loading... Steps Loading... Bar…" at bounding box center [359, 307] width 718 height 563
drag, startPoint x: 370, startPoint y: 285, endPoint x: 129, endPoint y: 292, distance: 241.4
click at [155, 258] on div "Loading... Hallway - Hallway 2 Loading... Entry Loading... Steps Loading... Bar…" at bounding box center [359, 307] width 718 height 563
drag, startPoint x: 355, startPoint y: 267, endPoint x: 340, endPoint y: 342, distance: 76.2
click at [340, 258] on div "Loading... Hallway - Hallway 2 Loading... Entry Loading... Steps Loading... Bar…" at bounding box center [359, 307] width 718 height 563
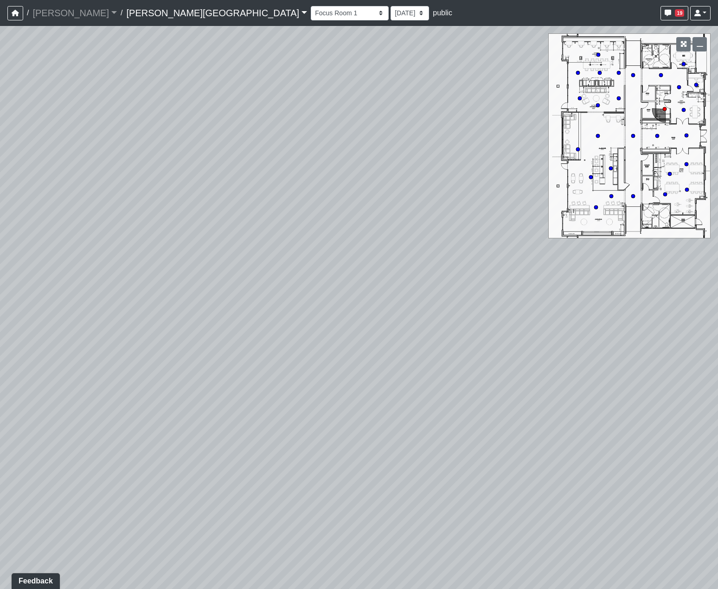
drag, startPoint x: 385, startPoint y: 375, endPoint x: 430, endPoint y: 380, distance: 44.8
click at [422, 258] on div "Loading... Hallway - Hallway 2 Loading... Entry Loading... Steps Loading... Bar…" at bounding box center [359, 307] width 718 height 563
click at [311, 10] on select "Booths 1 Booths 2 Entry Lounge 1 Lounge 2 Lounge 3 Windows Bar Entrance Lounge …" at bounding box center [350, 13] width 78 height 14
click at [311, 6] on select "Booths 1 Booths 2 Entry Lounge 1 Lounge 2 Lounge 3 Windows Bar Entrance Lounge …" at bounding box center [350, 13] width 78 height 14
drag, startPoint x: 386, startPoint y: 248, endPoint x: 465, endPoint y: 223, distance: 82.8
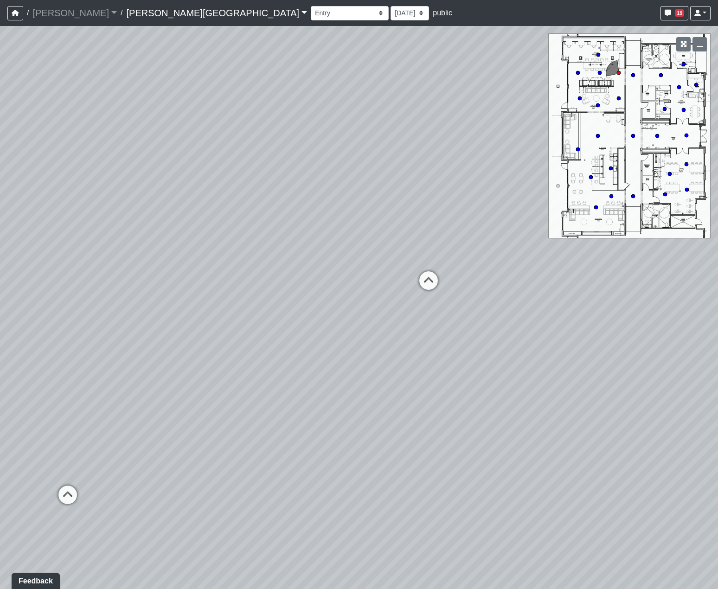
click at [437, 223] on div "Loading... Hallway - Hallway 2 Loading... Entry Loading... Steps Loading... Bar…" at bounding box center [359, 307] width 718 height 563
drag, startPoint x: 259, startPoint y: 207, endPoint x: 489, endPoint y: 266, distance: 238.1
click at [403, 234] on div "Loading... Hallway - Hallway 2 Loading... Entry Loading... Steps Loading... Bar…" at bounding box center [359, 307] width 718 height 563
drag, startPoint x: 414, startPoint y: 274, endPoint x: 264, endPoint y: 191, distance: 170.8
click at [293, 201] on div "Loading... Hallway - Hallway 2 Loading... Entry Loading... Steps Loading... Bar…" at bounding box center [359, 307] width 718 height 563
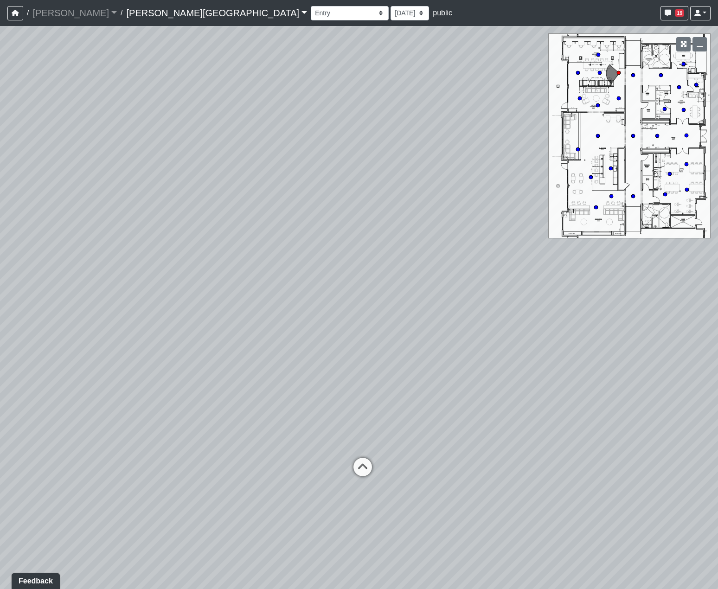
drag, startPoint x: 253, startPoint y: 204, endPoint x: 192, endPoint y: 192, distance: 62.0
click at [208, 199] on div "Loading... Hallway - Hallway 2 Loading... Entry Loading... Steps Loading... Bar…" at bounding box center [359, 307] width 718 height 563
drag, startPoint x: 306, startPoint y: 215, endPoint x: 301, endPoint y: 219, distance: 5.9
click at [301, 219] on div "Loading... Hallway - Hallway 2 Loading... Entry Loading... Steps Loading... Bar…" at bounding box center [359, 307] width 718 height 563
click at [601, 74] on circle at bounding box center [600, 73] width 4 height 4
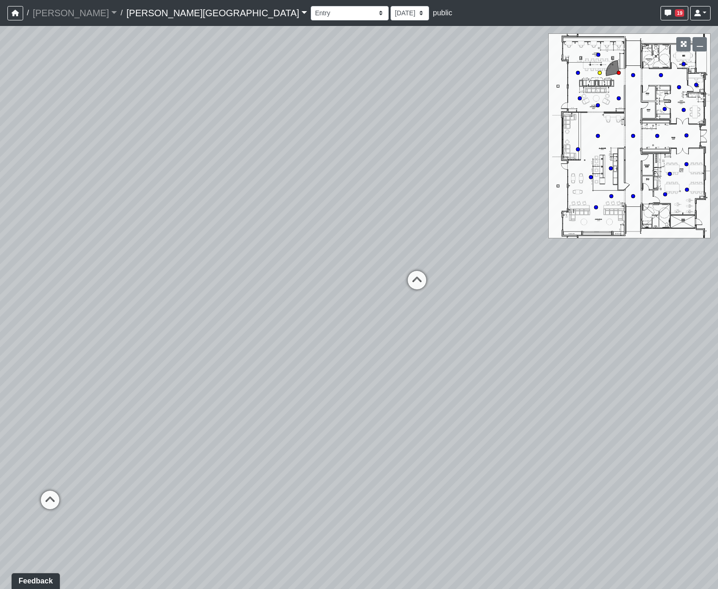
select select "dViwrxBUktSms4pSvCpx8T"
click at [254, 258] on div "Loading... Hallway - Hallway 2 Loading... Entry Loading... Steps Loading... Bar…" at bounding box center [359, 307] width 718 height 563
drag, startPoint x: 333, startPoint y: 273, endPoint x: 675, endPoint y: 278, distance: 341.6
click at [537, 258] on div "Loading... Hallway - Hallway 2 Loading... Entry Loading... Steps Loading... Bar…" at bounding box center [359, 307] width 718 height 563
drag, startPoint x: 437, startPoint y: 248, endPoint x: 650, endPoint y: 258, distance: 213.2
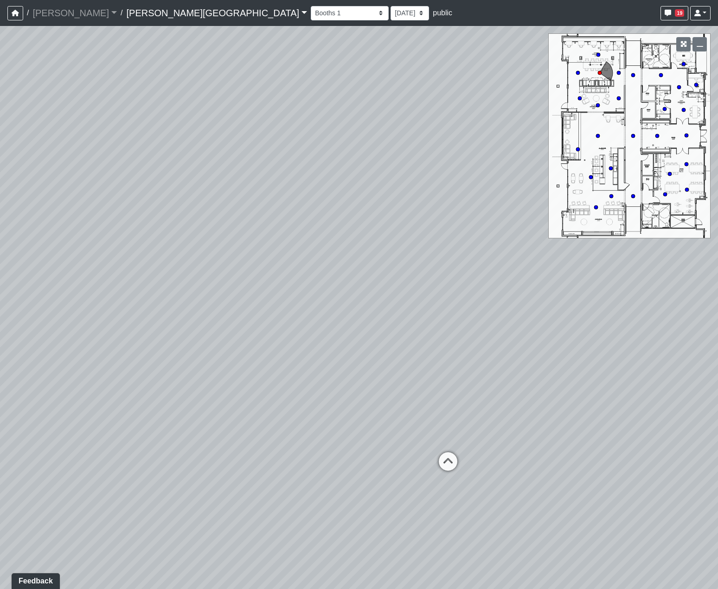
click at [600, 247] on div "Loading... Hallway - Hallway 2 Loading... Entry Loading... Steps Loading... Bar…" at bounding box center [359, 307] width 718 height 563
drag, startPoint x: 347, startPoint y: 226, endPoint x: 485, endPoint y: 257, distance: 141.3
click at [509, 256] on div "Loading... Hallway - Hallway 2 Loading... Entry Loading... Steps Loading... Bar…" at bounding box center [359, 307] width 718 height 563
drag, startPoint x: 387, startPoint y: 274, endPoint x: 264, endPoint y: 297, distance: 125.1
click at [251, 258] on div "Loading... Hallway - Hallway 2 Loading... Entry Loading... Steps Loading... Bar…" at bounding box center [359, 307] width 718 height 563
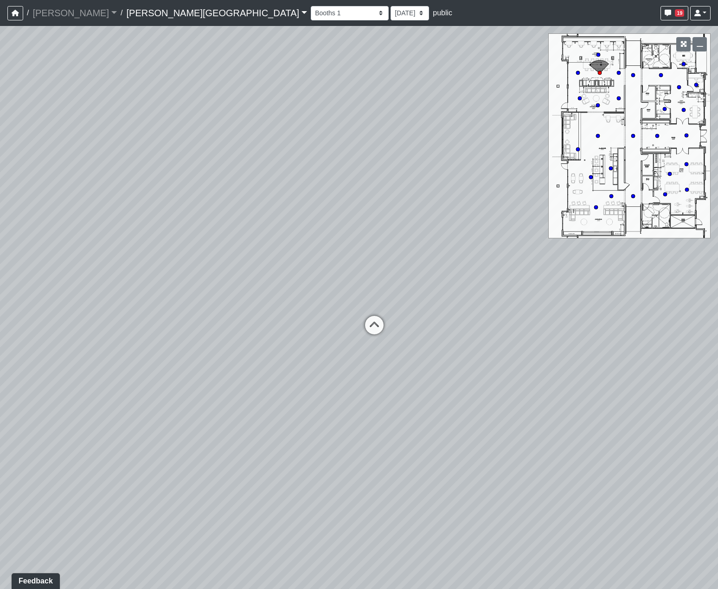
drag, startPoint x: 311, startPoint y: 239, endPoint x: 285, endPoint y: 211, distance: 37.1
click at [311, 232] on div "Loading... Hallway - Hallway 2 Loading... Entry Loading... Steps Loading... Bar…" at bounding box center [359, 307] width 718 height 563
drag, startPoint x: 369, startPoint y: 258, endPoint x: 487, endPoint y: 247, distance: 118.3
click at [476, 244] on div "Loading... Hallway - Hallway 2 Loading... Entry Loading... Steps Loading... Bar…" at bounding box center [359, 307] width 718 height 563
drag, startPoint x: 262, startPoint y: 282, endPoint x: 443, endPoint y: 265, distance: 181.9
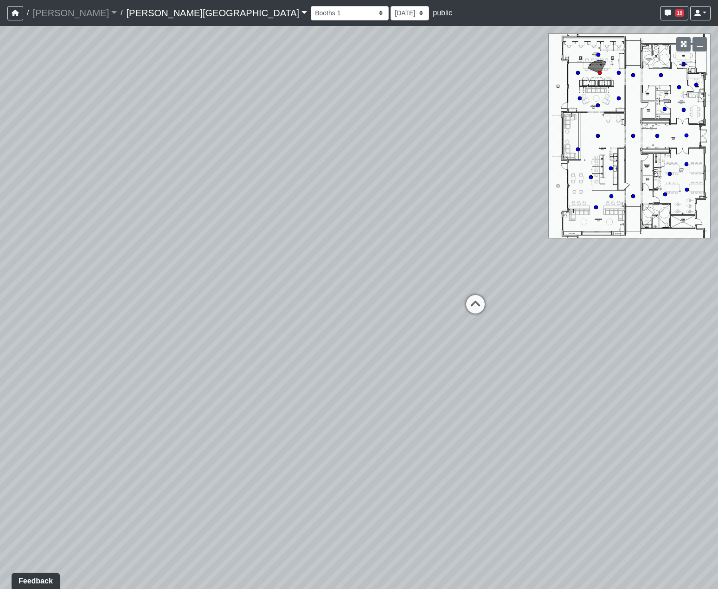
click at [409, 258] on div "Loading... Hallway - Hallway 2 Loading... Entry Loading... Steps Loading... Bar…" at bounding box center [359, 307] width 718 height 563
drag, startPoint x: 310, startPoint y: 276, endPoint x: 469, endPoint y: 271, distance: 159.7
click at [469, 258] on div "Loading... Hallway - Hallway 2 Loading... Entry Loading... Steps Loading... Bar…" at bounding box center [359, 307] width 718 height 563
drag, startPoint x: 430, startPoint y: 285, endPoint x: 332, endPoint y: 311, distance: 101.7
click at [332, 258] on div "Loading... Hallway - Hallway 2 Loading... Entry Loading... Steps Loading... Bar…" at bounding box center [359, 307] width 718 height 563
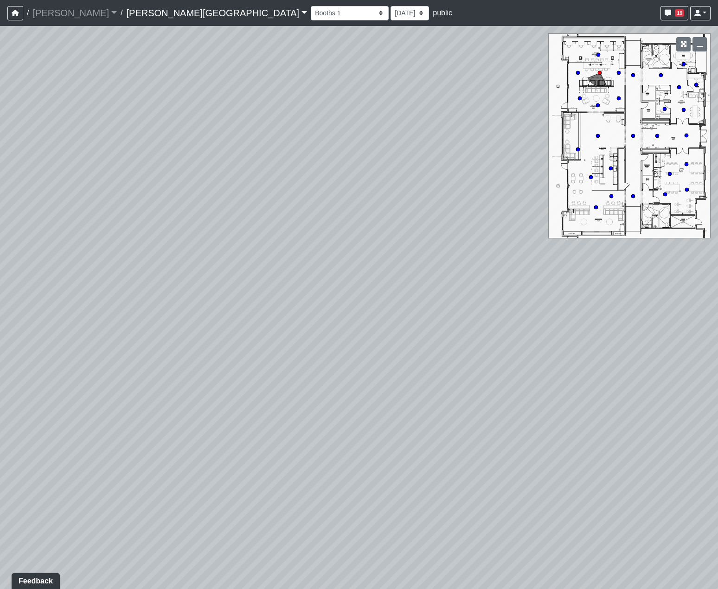
drag, startPoint x: 368, startPoint y: 297, endPoint x: 333, endPoint y: 298, distance: 34.8
click at [336, 258] on div "Loading... Hallway - Hallway 2 Loading... Entry Loading... Steps Loading... Bar…" at bounding box center [359, 307] width 718 height 563
drag, startPoint x: 287, startPoint y: 247, endPoint x: 382, endPoint y: 246, distance: 94.7
click at [382, 246] on div "Loading... Hallway - Hallway 2 Loading... Entry Loading... Steps Loading... Bar…" at bounding box center [359, 307] width 718 height 563
drag, startPoint x: 265, startPoint y: 236, endPoint x: 311, endPoint y: 237, distance: 46.0
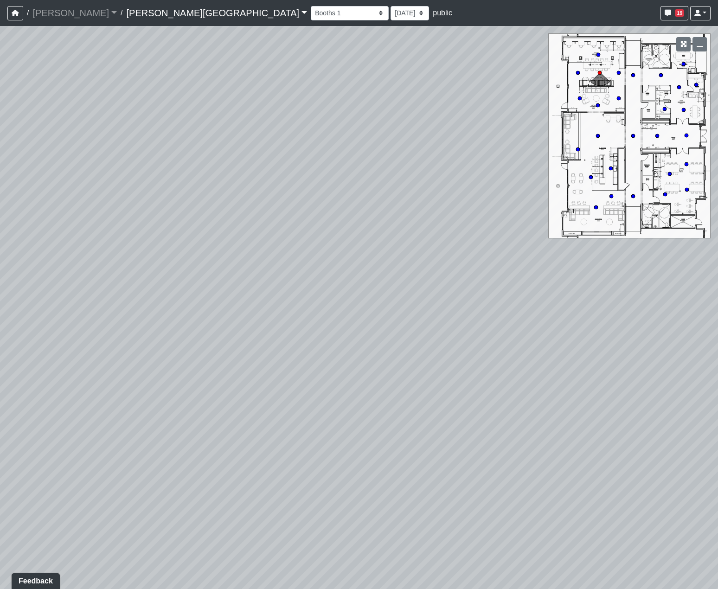
click at [311, 237] on div "Loading... Hallway - Hallway 2 Loading... Entry Loading... Steps Loading... Bar…" at bounding box center [359, 307] width 718 height 563
drag, startPoint x: 252, startPoint y: 188, endPoint x: 159, endPoint y: 326, distance: 165.8
click at [147, 258] on div "Loading... Hallway - Hallway 2 Loading... Entry Loading... Steps Loading... Bar…" at bounding box center [359, 307] width 718 height 563
drag, startPoint x: 304, startPoint y: 266, endPoint x: 193, endPoint y: 304, distance: 117.1
click at [196, 258] on div "Loading... Hallway - Hallway 2 Loading... Entry Loading... Steps Loading... Bar…" at bounding box center [359, 307] width 718 height 563
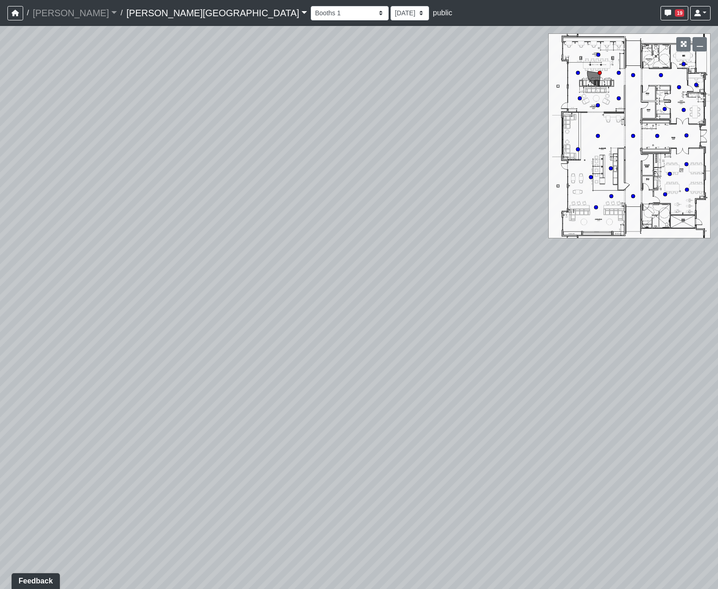
drag, startPoint x: 317, startPoint y: 194, endPoint x: 247, endPoint y: 133, distance: 93.4
click at [249, 136] on div "Loading... Hallway - Hallway 2 Loading... Entry Loading... Steps Loading... Bar…" at bounding box center [359, 307] width 718 height 563
